Goal: Task Accomplishment & Management: Manage account settings

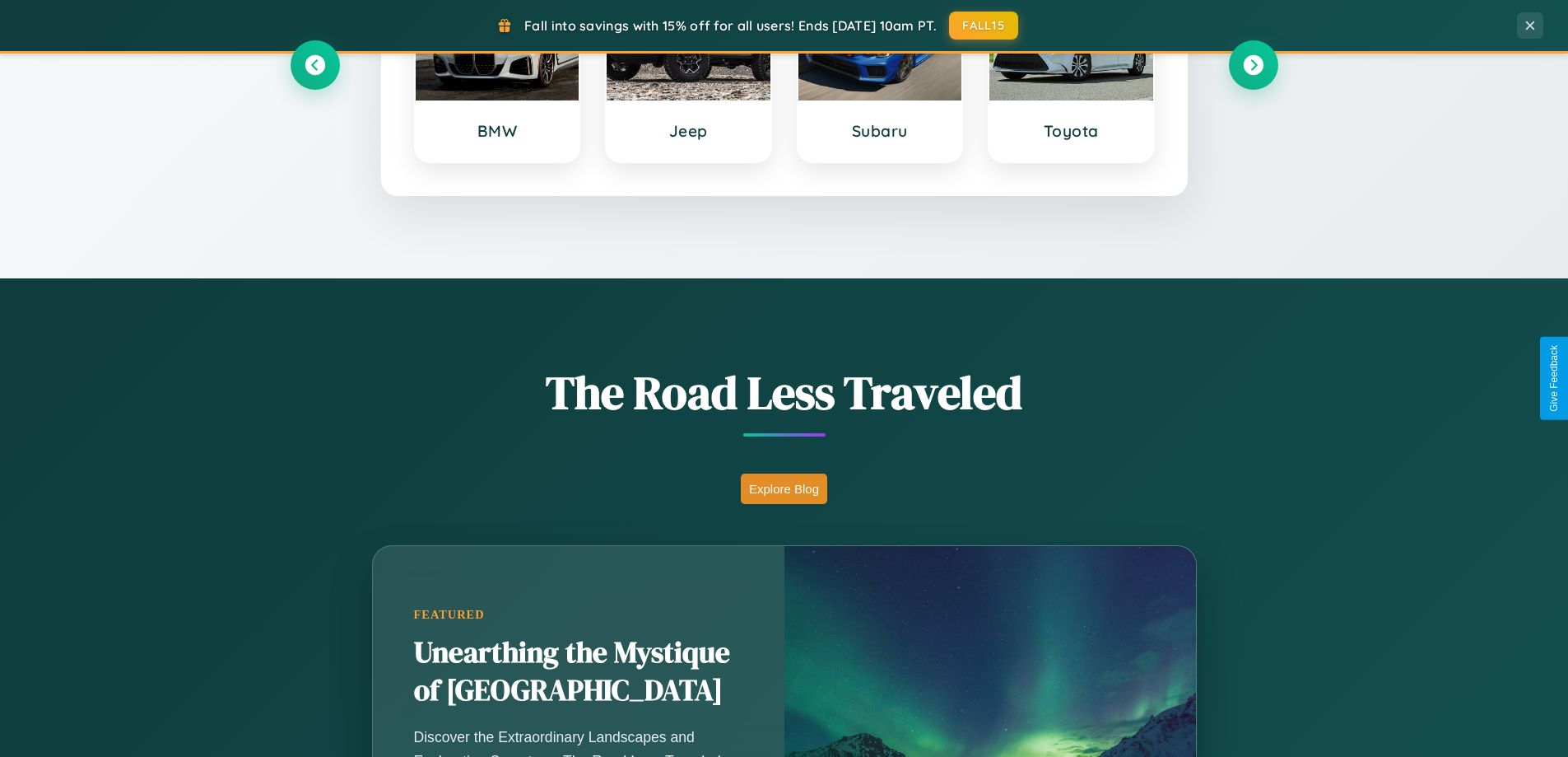
scroll to position [1133, 0]
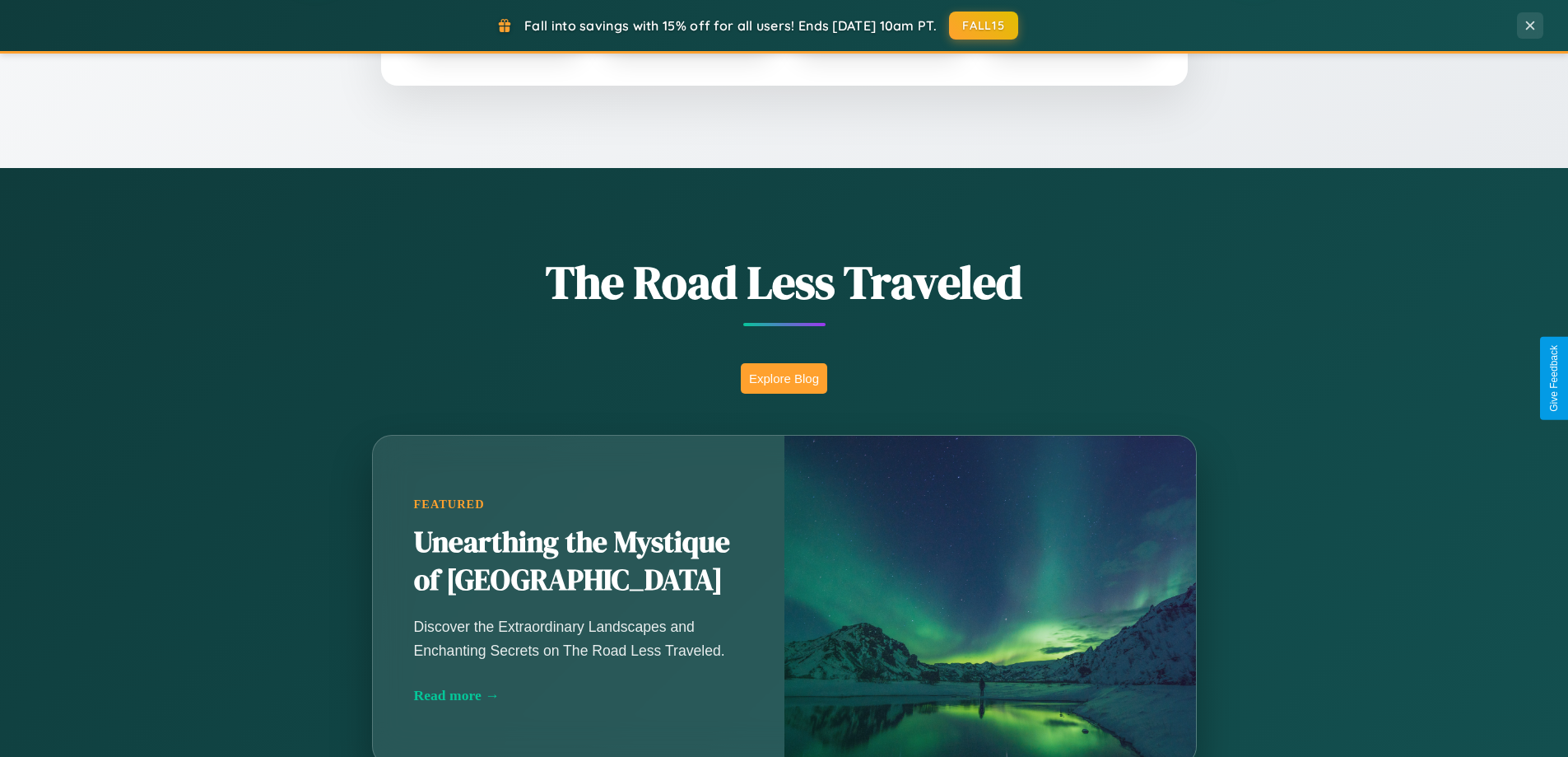
click at [784, 378] on button "Explore Blog" at bounding box center [784, 378] width 87 height 30
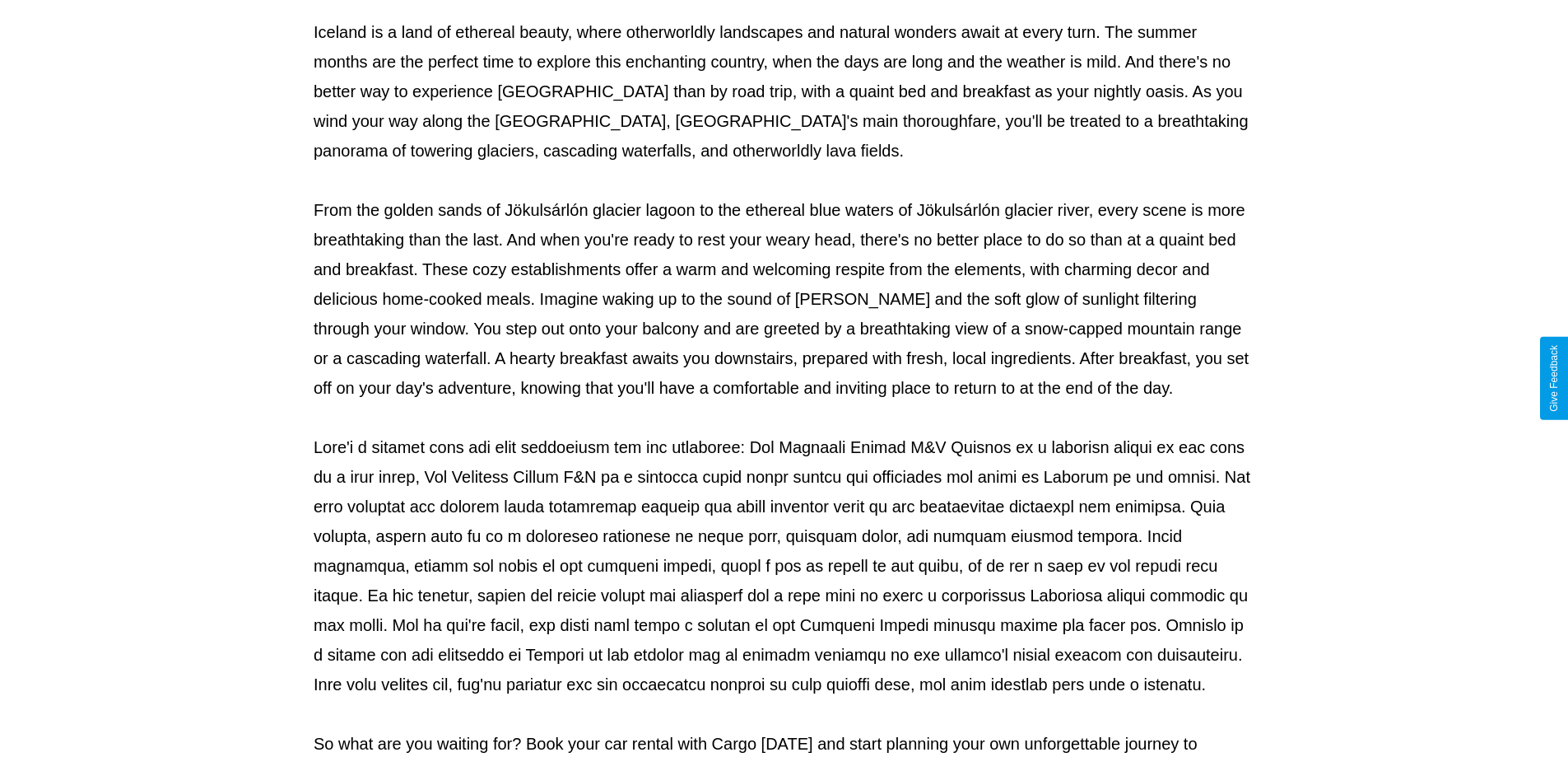
scroll to position [533, 0]
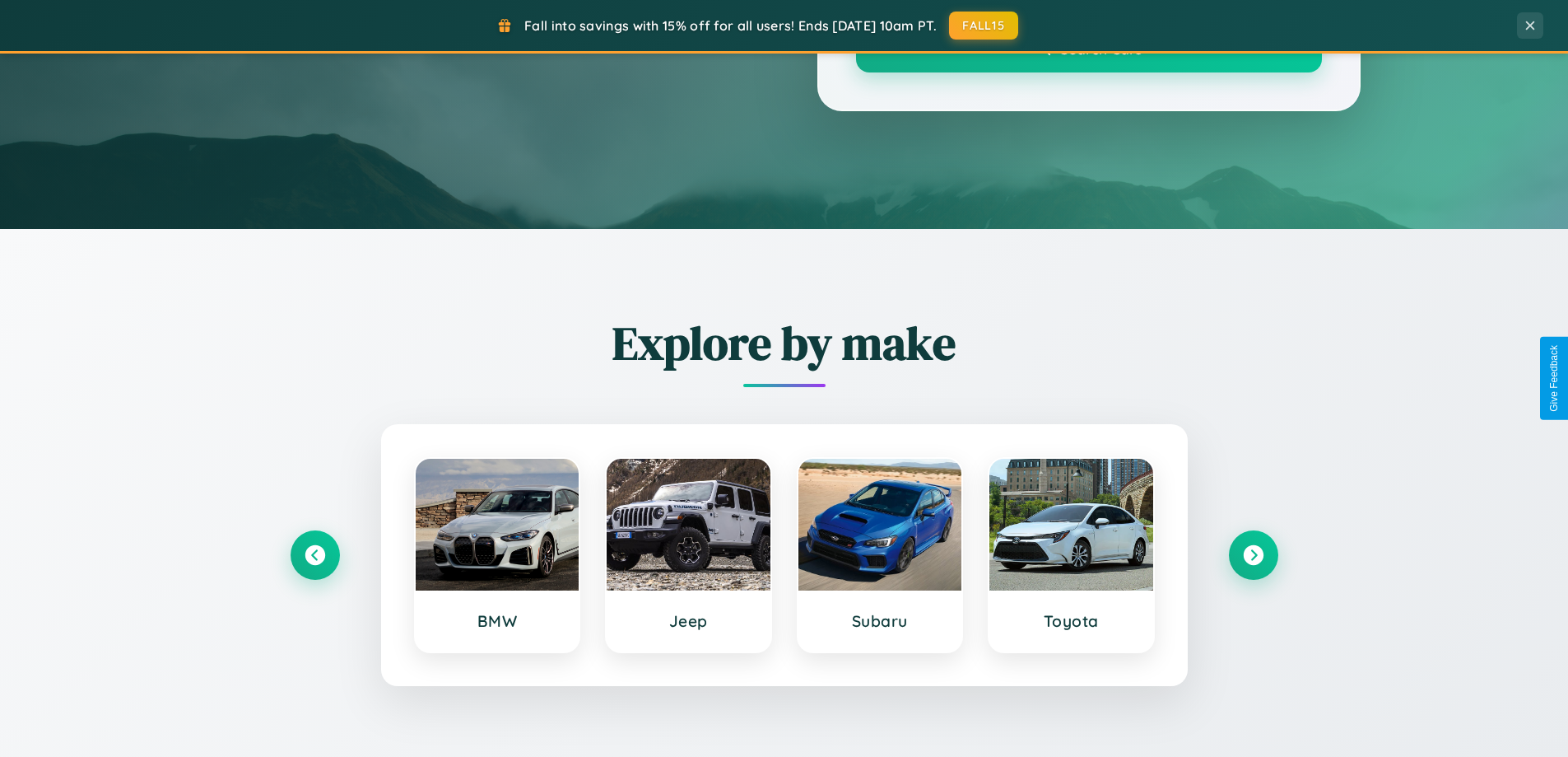
scroll to position [1133, 0]
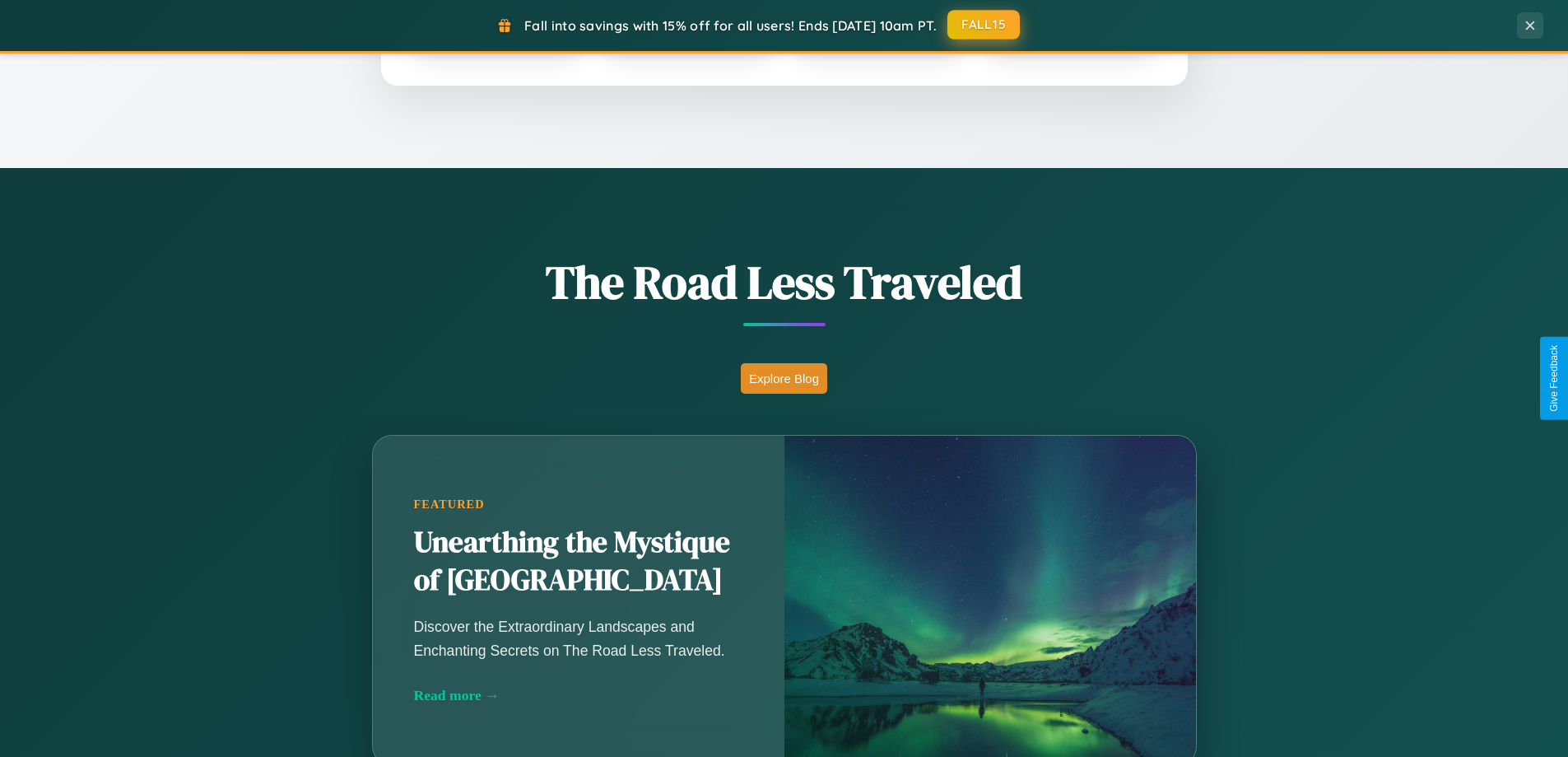
click at [984, 25] on button "FALL15" at bounding box center [983, 24] width 73 height 30
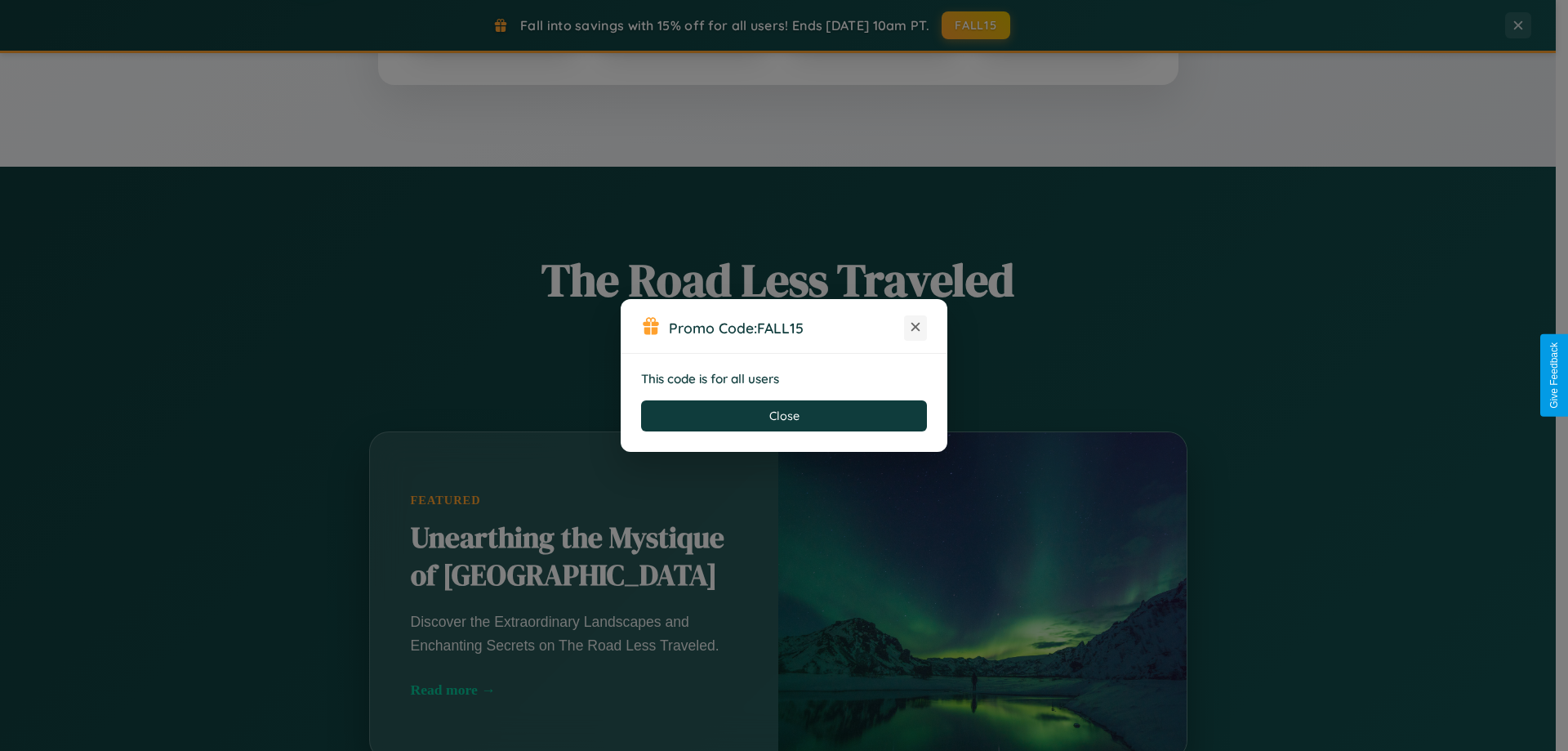
click at [915, 328] on icon at bounding box center [915, 326] width 16 height 16
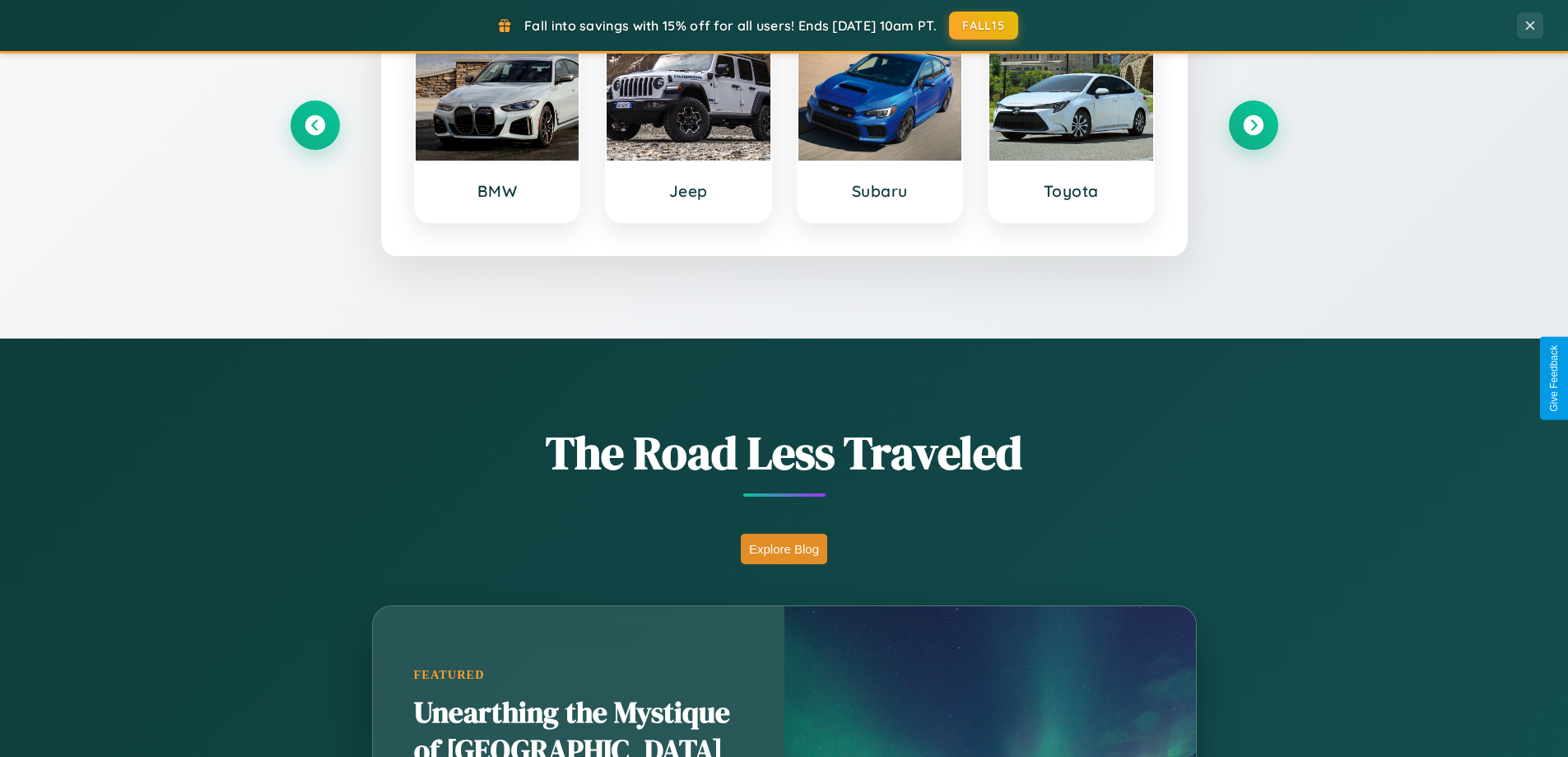
scroll to position [0, 0]
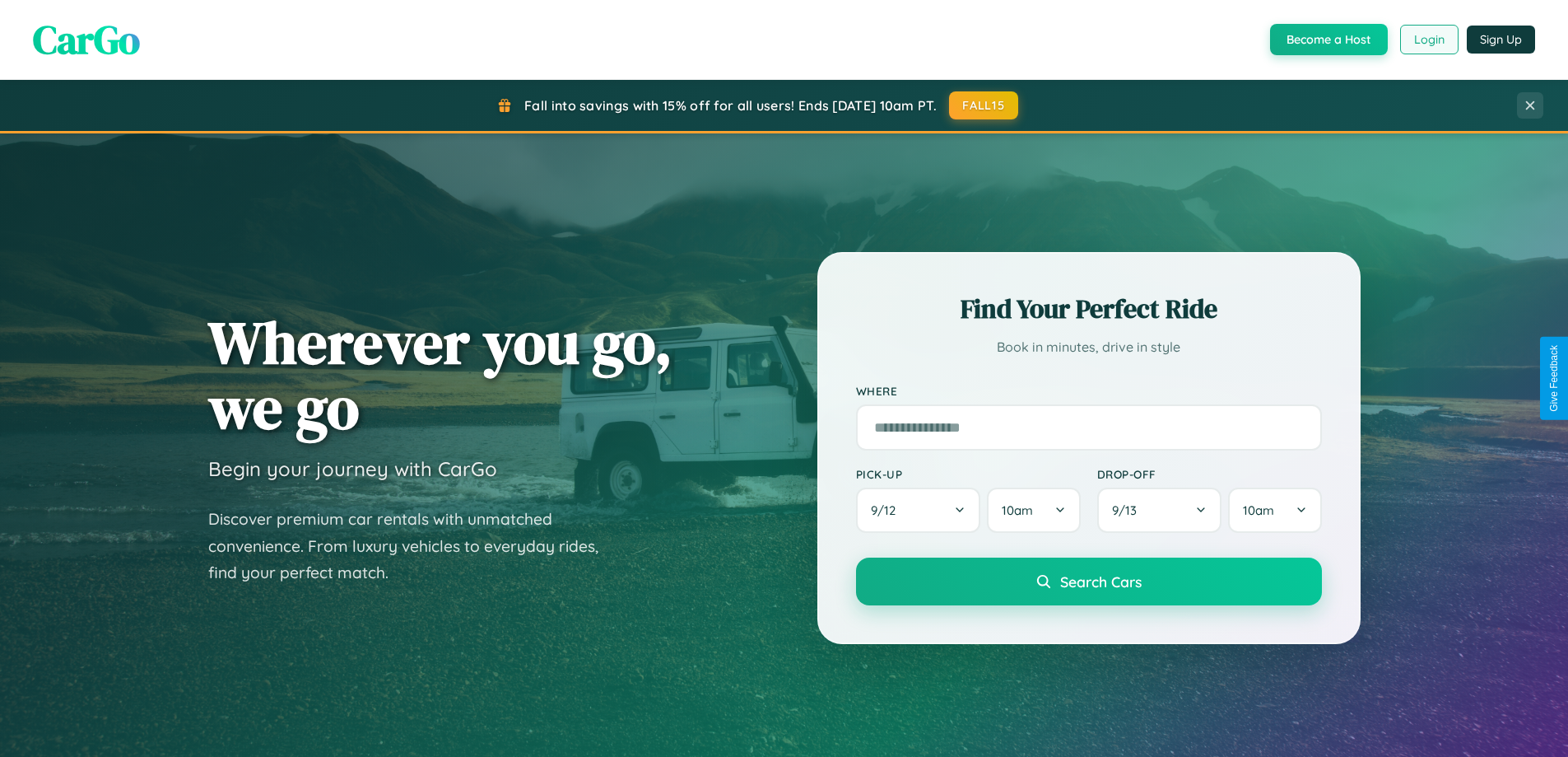
click at [1428, 39] on button "Login" at bounding box center [1429, 39] width 58 height 30
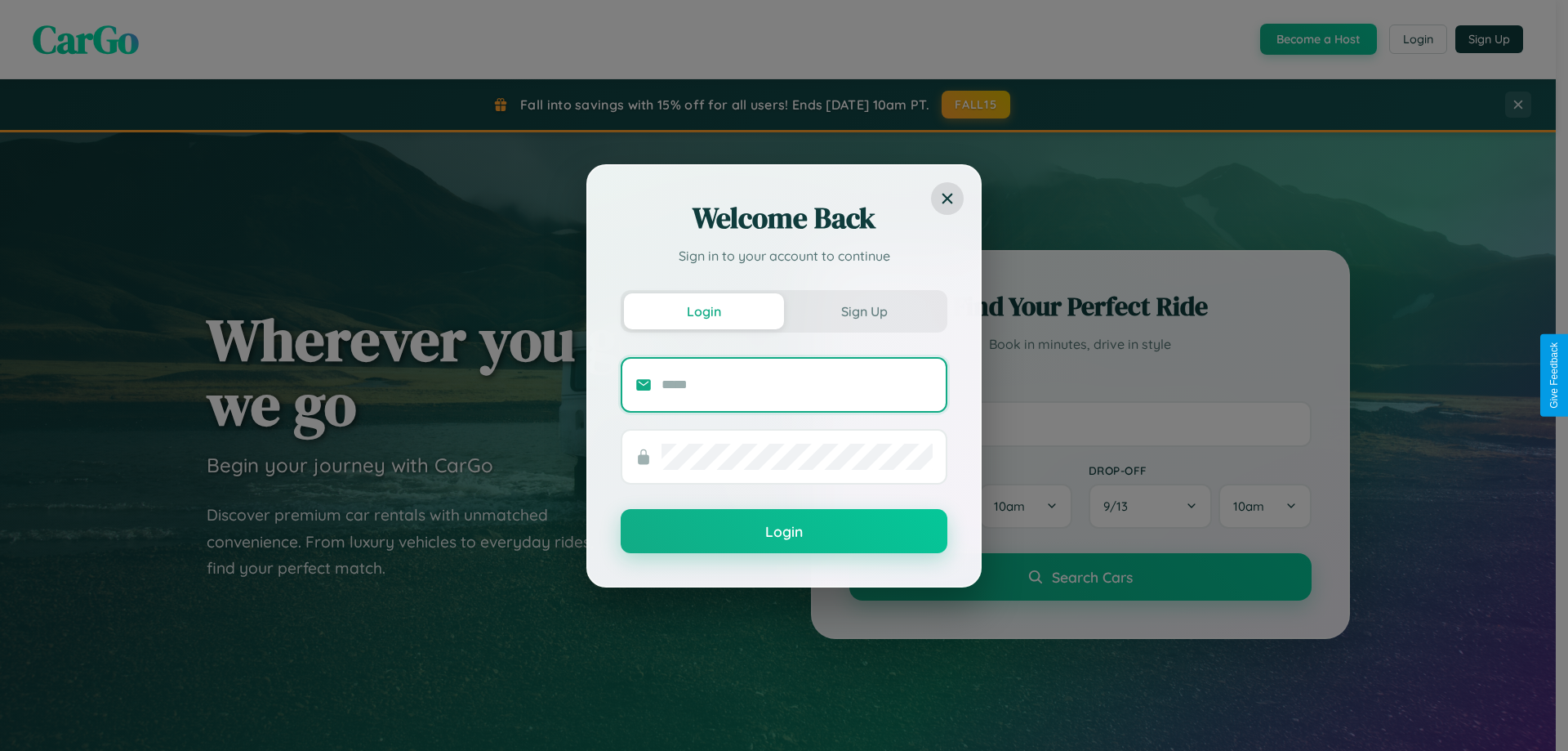
click at [797, 384] on input "text" at bounding box center [797, 384] width 271 height 26
type input "**********"
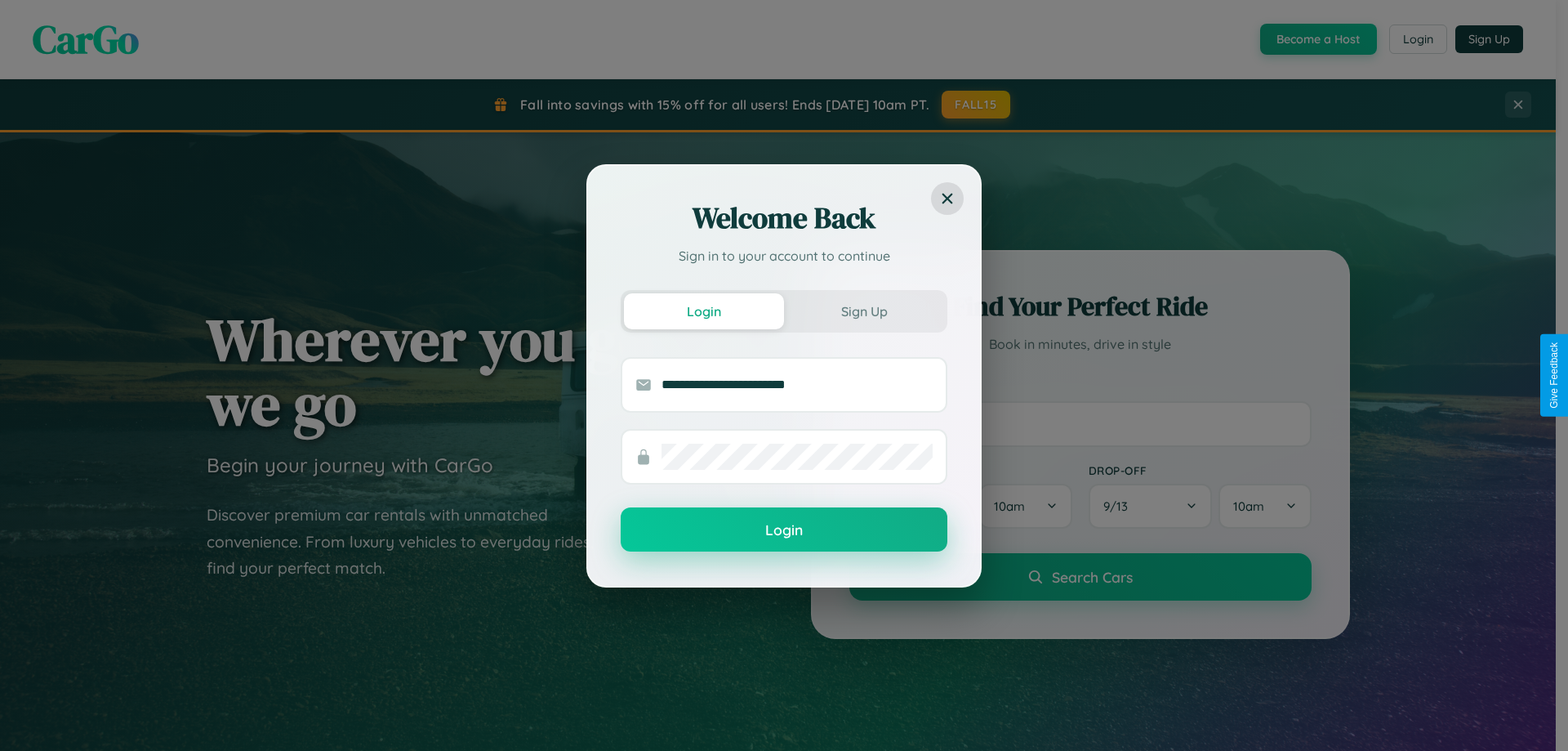
click at [784, 531] on button "Login" at bounding box center [784, 530] width 327 height 44
